Goal: Task Accomplishment & Management: Use online tool/utility

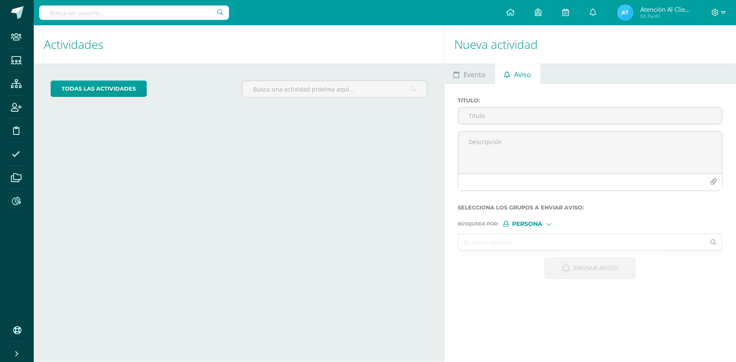
click at [16, 201] on icon at bounding box center [16, 201] width 9 height 8
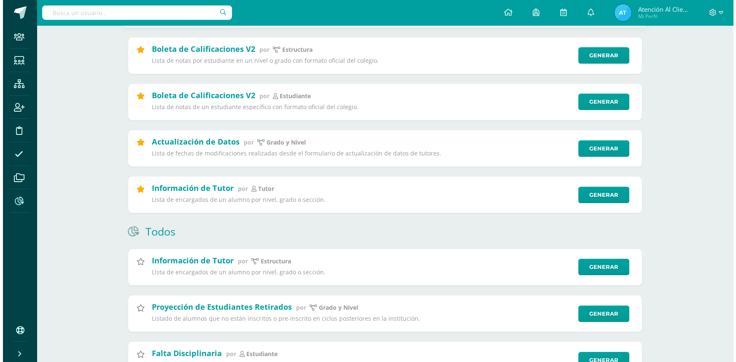
scroll to position [153, 0]
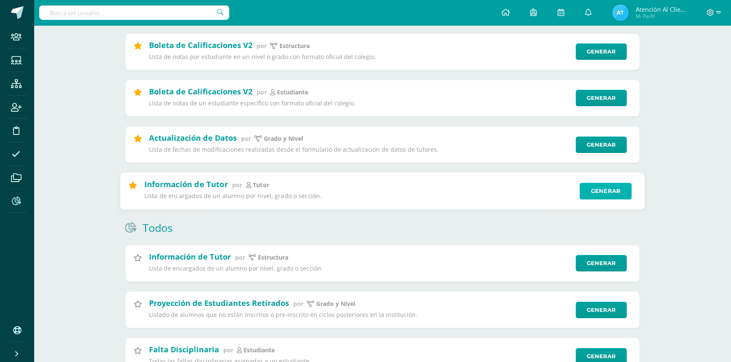
click at [594, 197] on link "Generar" at bounding box center [605, 191] width 52 height 17
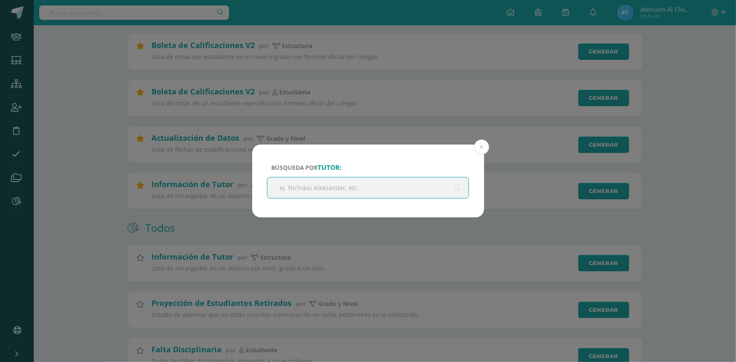
click at [352, 189] on input "text" at bounding box center [368, 188] width 202 height 21
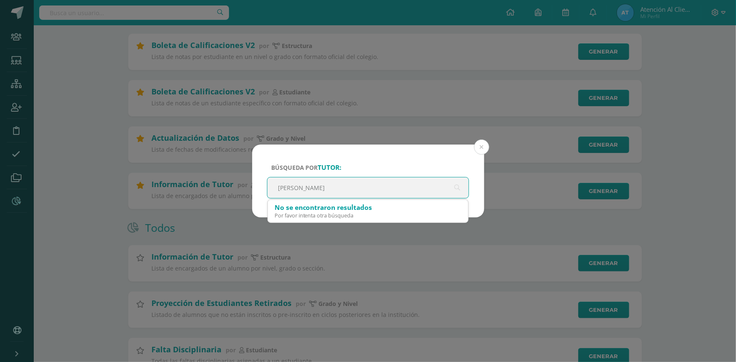
type input "[PERSON_NAME] [PERSON_NAME]"
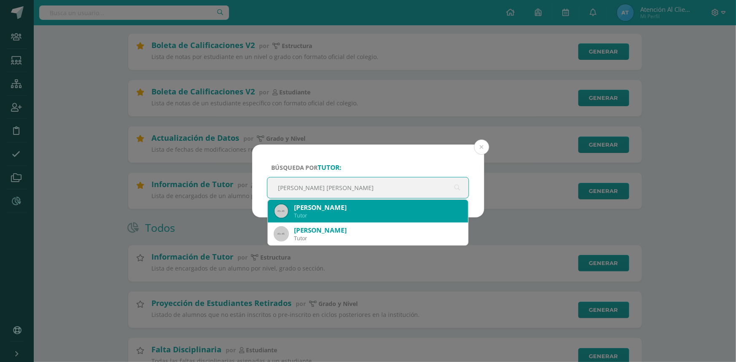
click at [321, 214] on div "Tutor" at bounding box center [378, 215] width 168 height 7
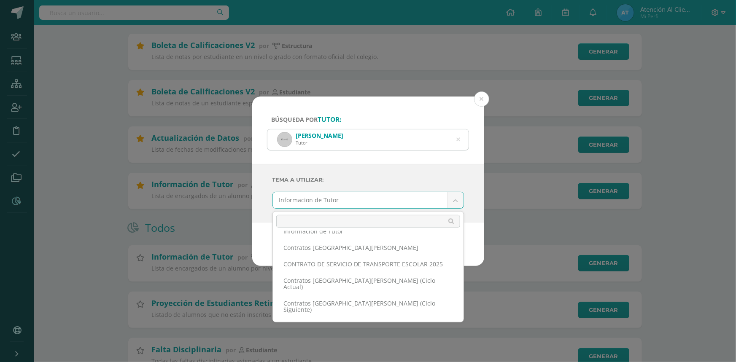
scroll to position [38, 0]
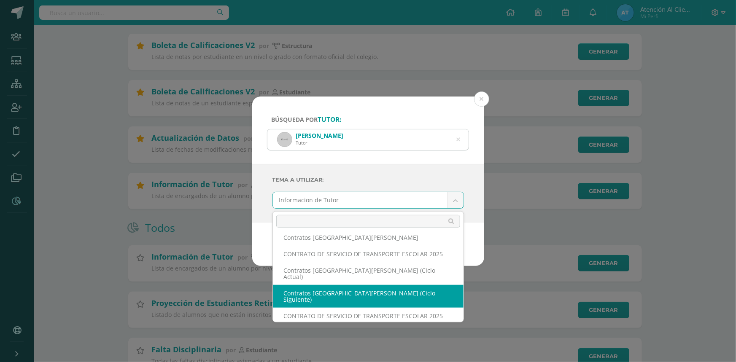
select select "104"
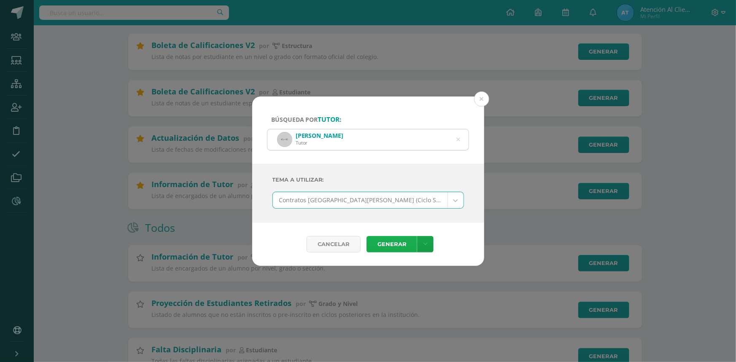
click at [404, 244] on link "Generar" at bounding box center [392, 244] width 51 height 16
